Goal: Information Seeking & Learning: Learn about a topic

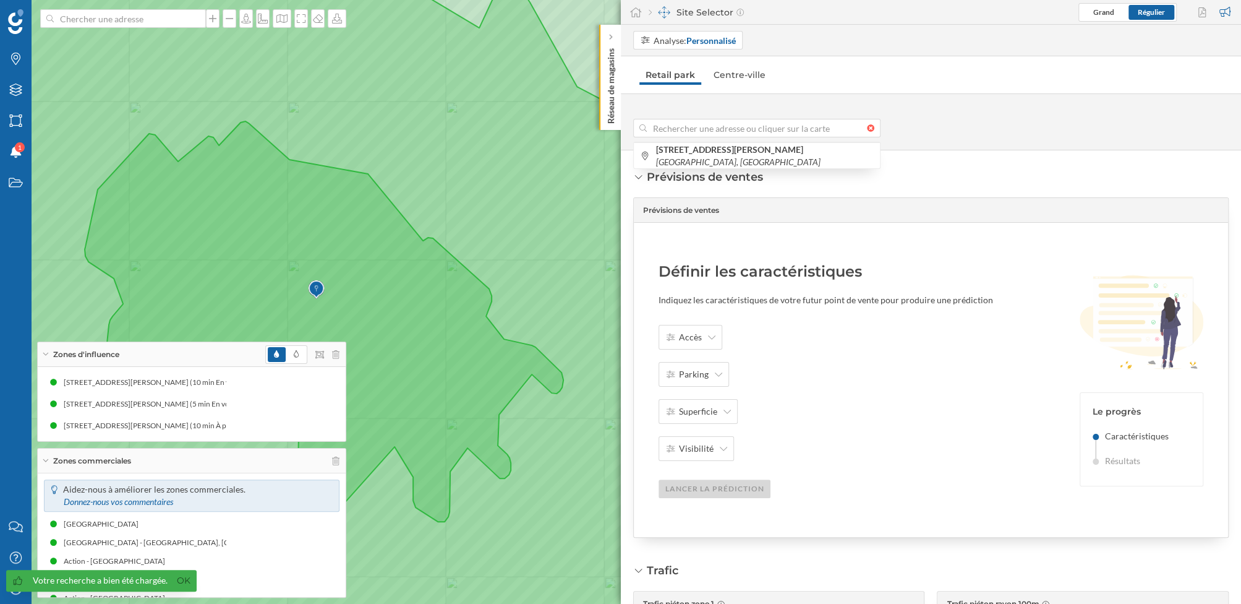
click at [871, 129] on div at bounding box center [874, 127] width 14 height 7
click at [867, 129] on input at bounding box center [757, 128] width 220 height 19
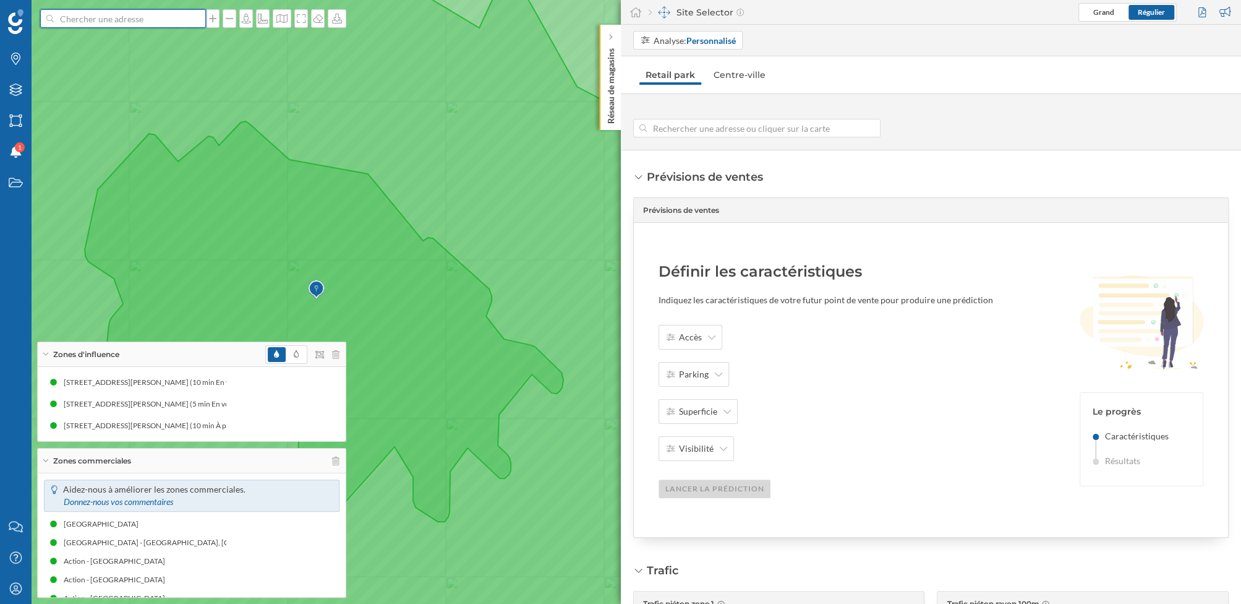
click at [156, 10] on input at bounding box center [123, 18] width 139 height 19
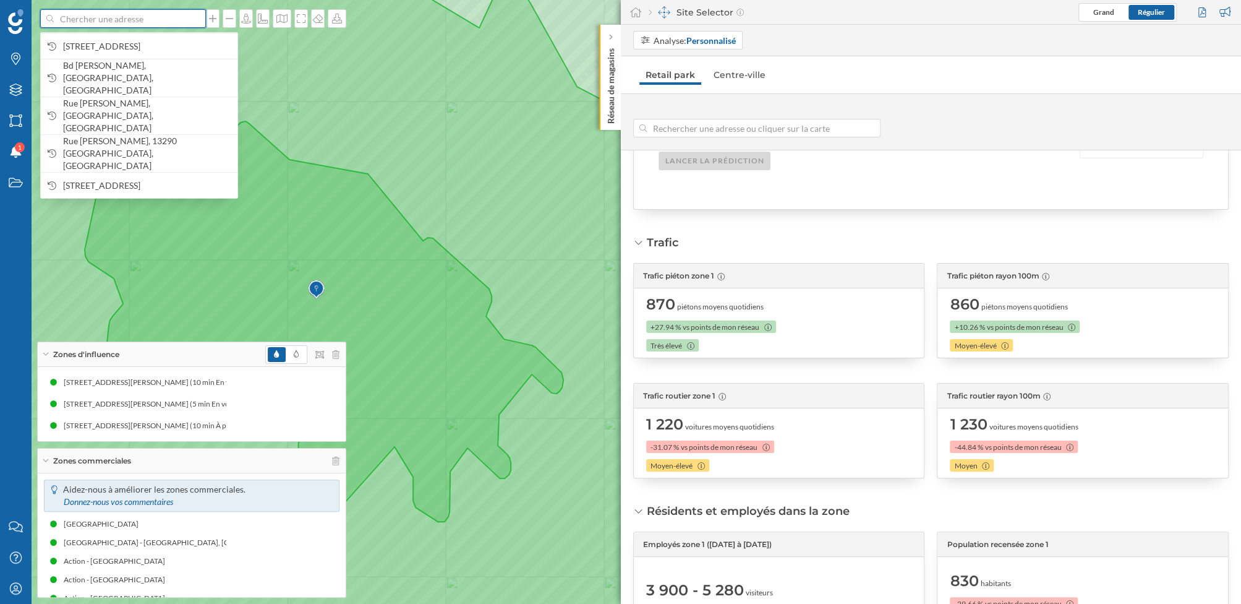
scroll to position [330, 0]
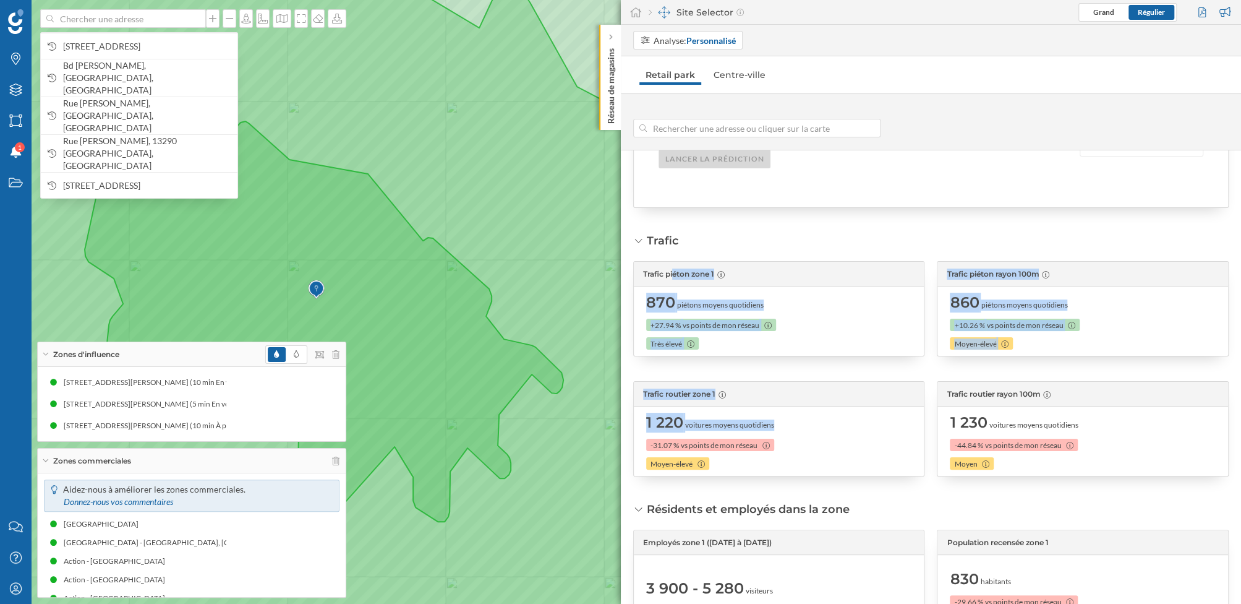
drag, startPoint x: 633, startPoint y: 239, endPoint x: 910, endPoint y: 456, distance: 352.0
click at [910, 456] on div "Trafic Trafic piéton zone 1 870 piétons moyens quotidiens +27.94 % vs points de…" at bounding box center [931, 355] width 596 height 244
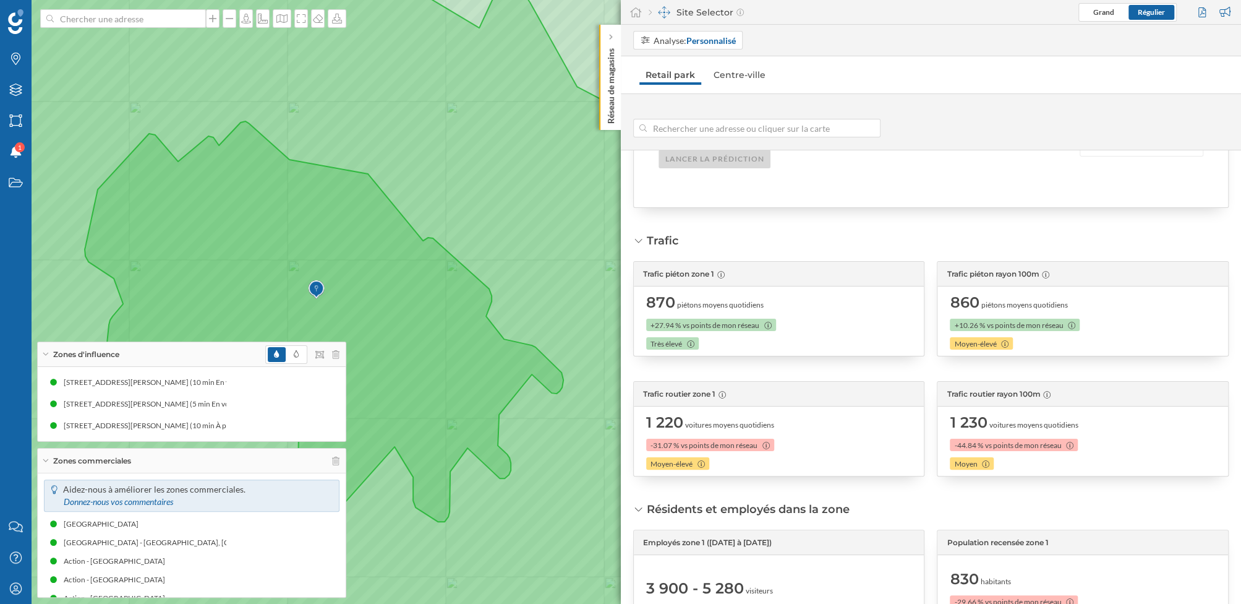
click at [932, 492] on div "Prévisions de ventes Prévisions de ventes Définir les caractéristiques Indiquez…" at bounding box center [931, 376] width 621 height 453
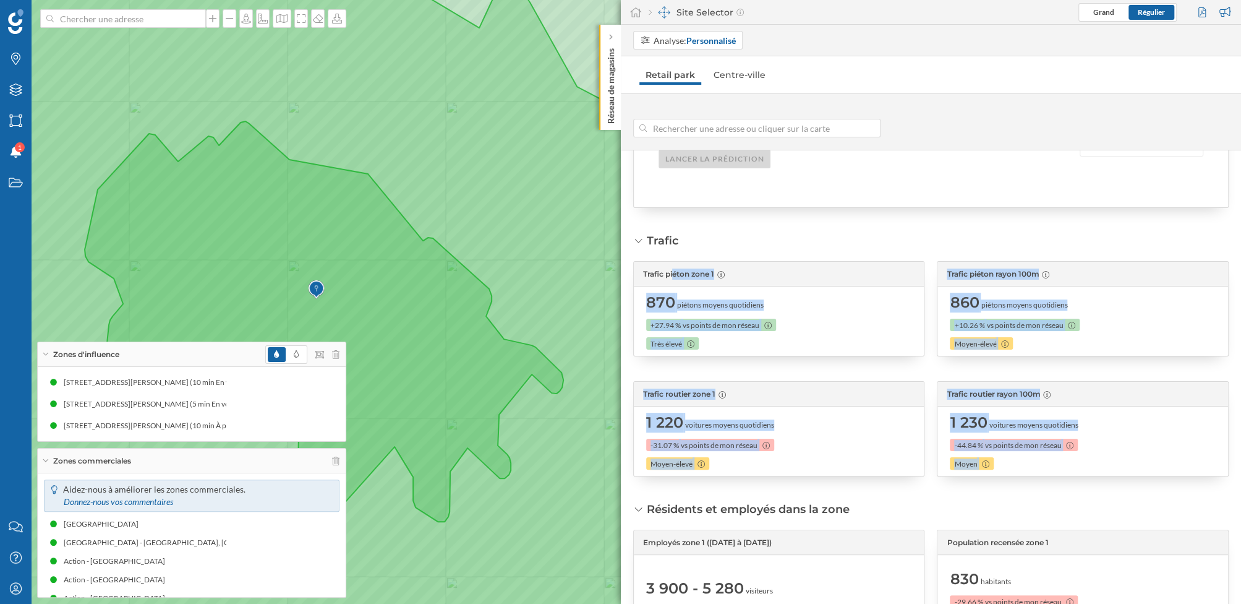
drag, startPoint x: 932, startPoint y: 492, endPoint x: 643, endPoint y: 268, distance: 365.5
click at [643, 268] on div "Prévisions de ventes Prévisions de ventes Définir les caractéristiques Indiquez…" at bounding box center [931, 376] width 621 height 453
click at [649, 235] on div "Trafic" at bounding box center [663, 241] width 32 height 16
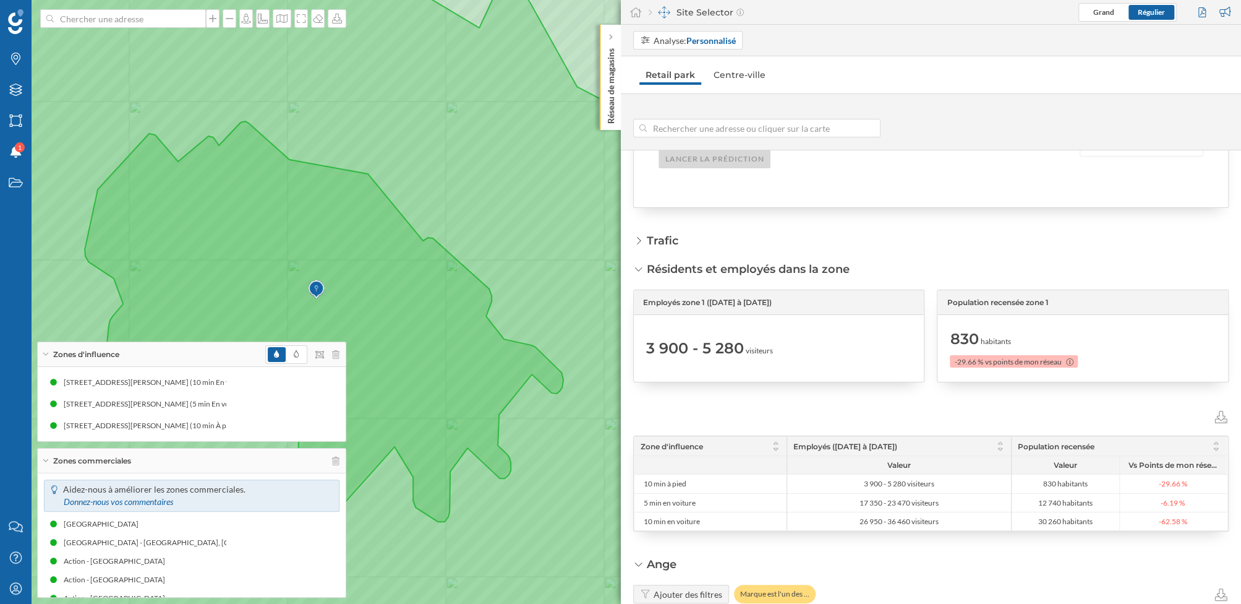
click at [649, 235] on div "Trafic" at bounding box center [663, 241] width 32 height 16
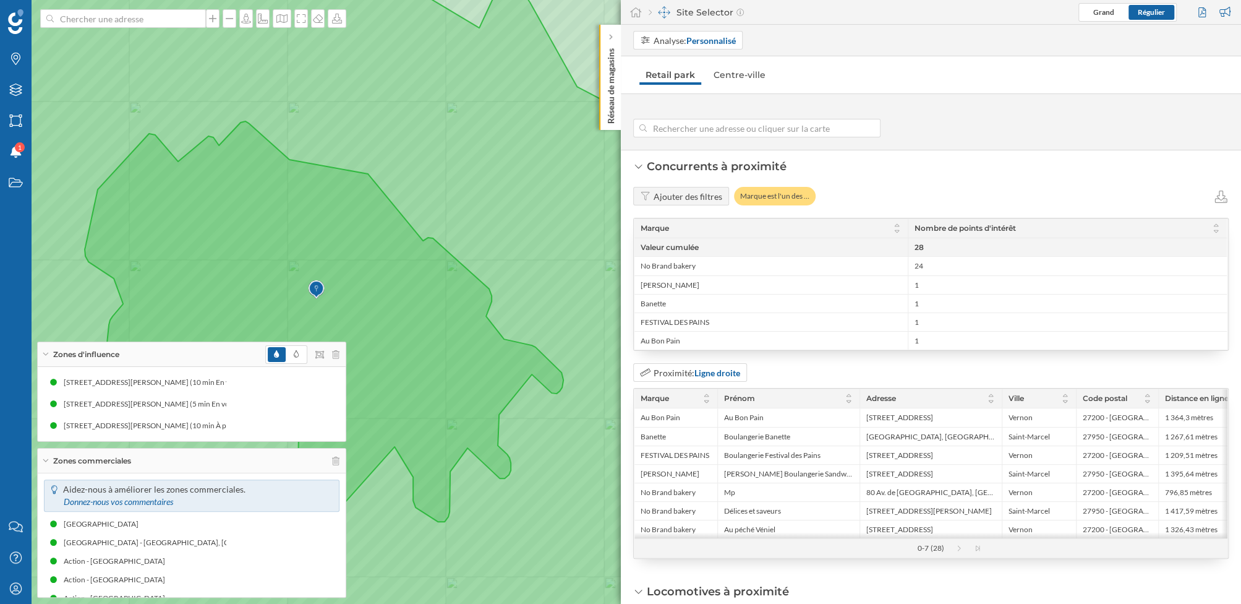
scroll to position [1236, 0]
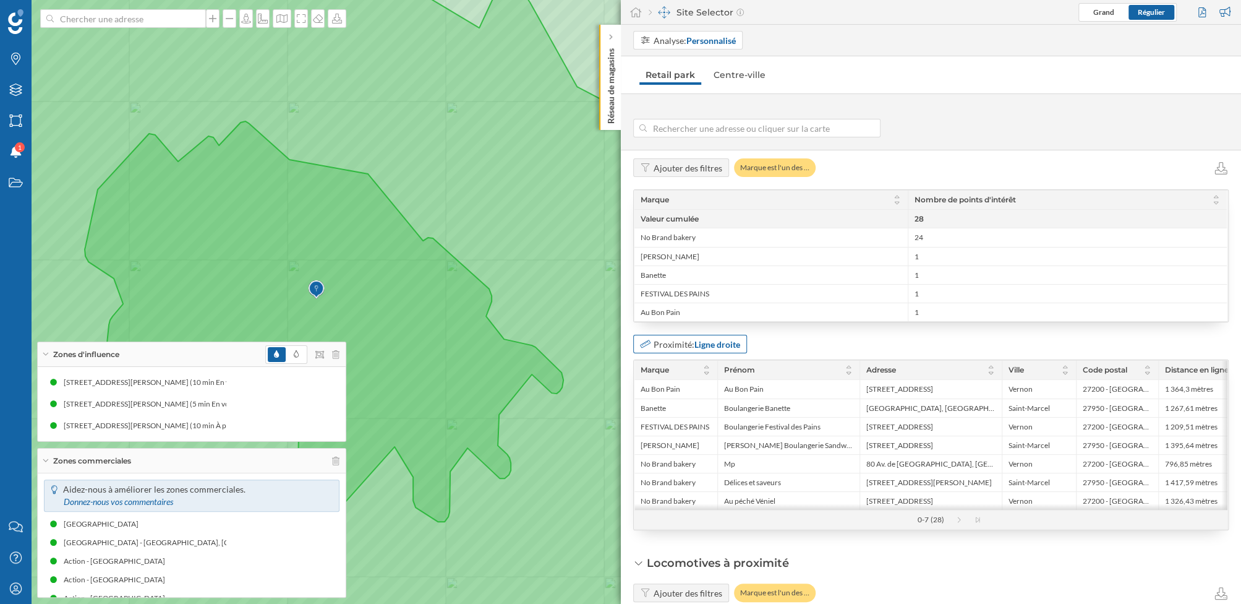
click at [722, 339] on strong "Ligne droite" at bounding box center [717, 344] width 46 height 11
click at [840, 335] on div "Proximité: Ligne droite" at bounding box center [931, 344] width 596 height 19
click at [840, 336] on div "Proximité: Ligne droite" at bounding box center [931, 344] width 596 height 19
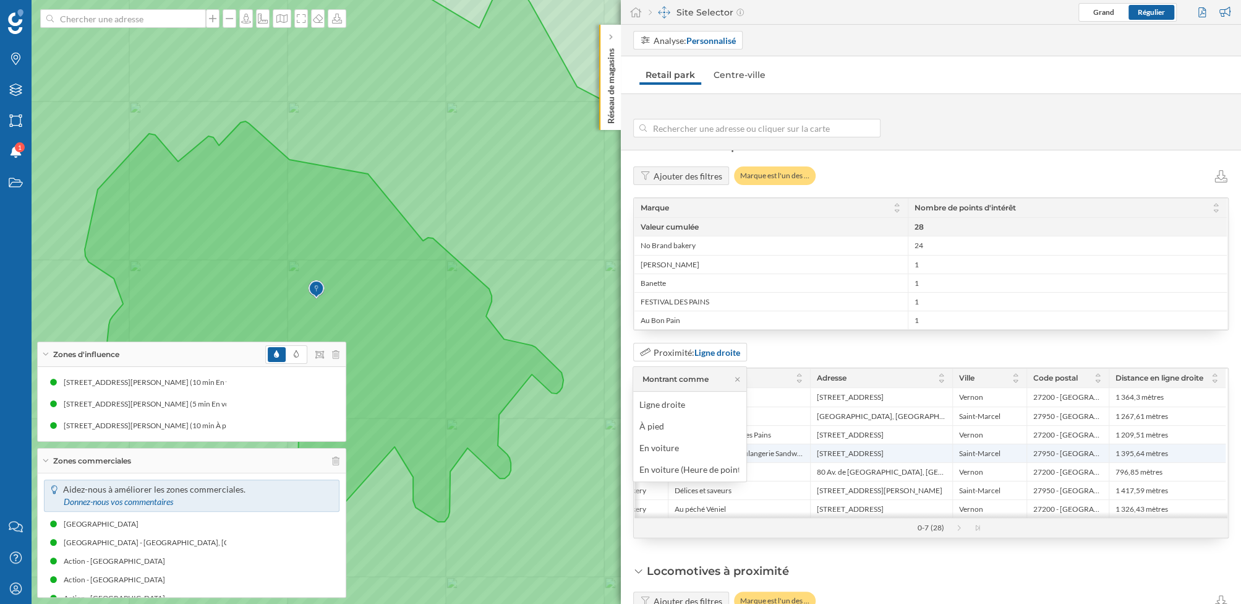
scroll to position [1222, 0]
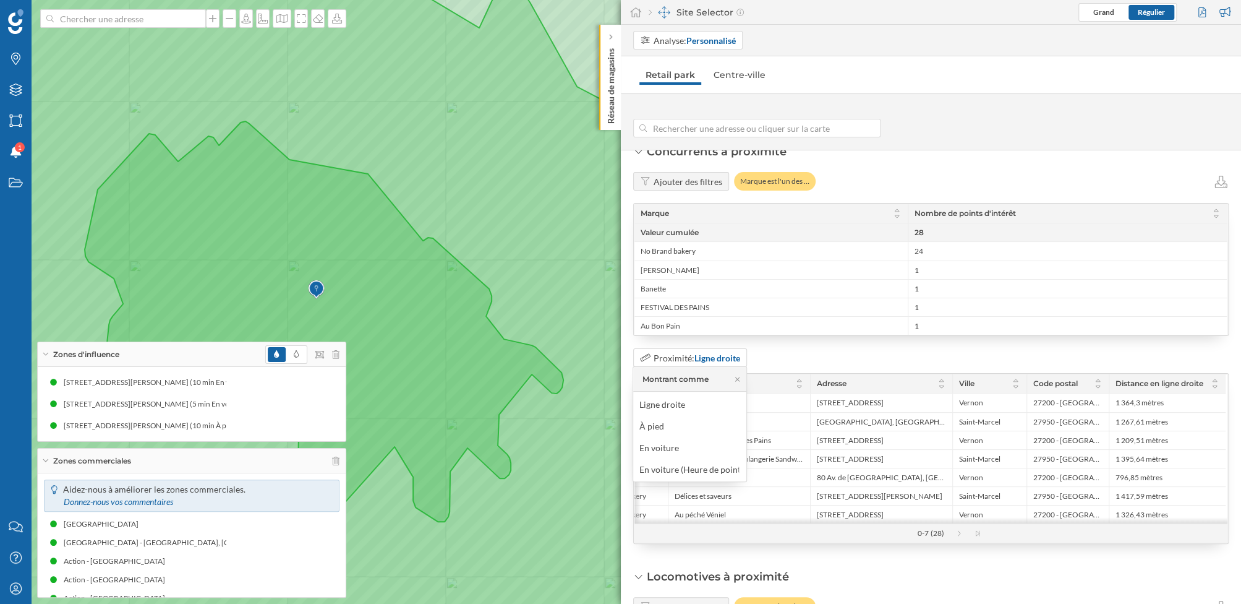
click at [835, 351] on div "Proximité: Ligne droite" at bounding box center [931, 357] width 596 height 19
click at [735, 377] on icon at bounding box center [737, 379] width 4 height 4
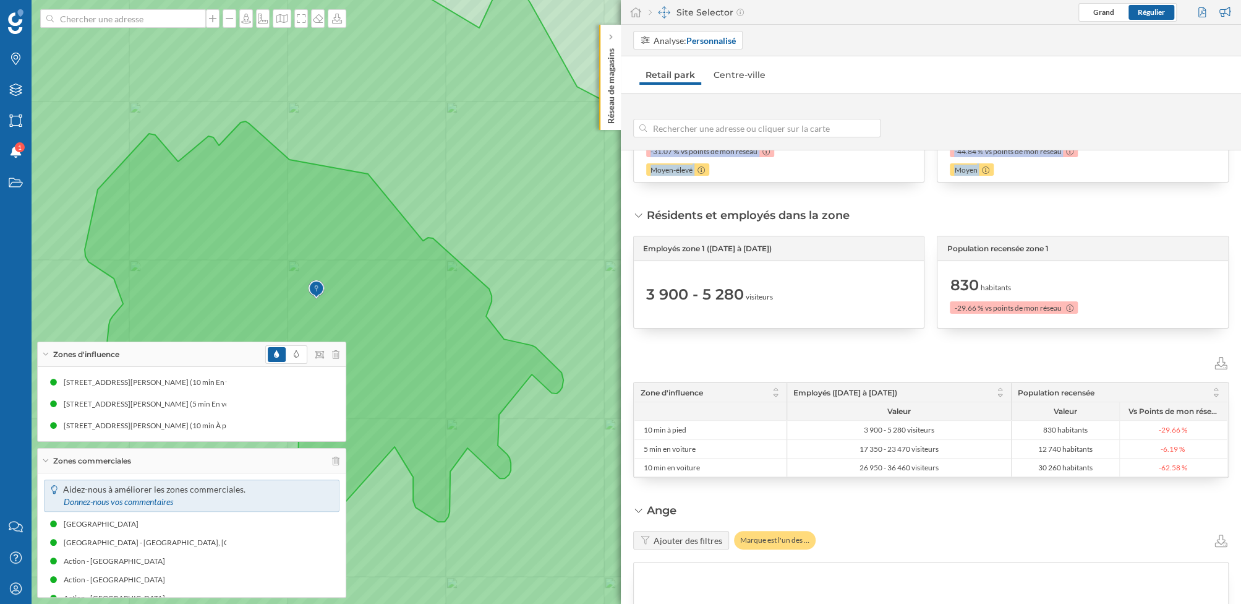
scroll to position [647, 0]
